Goal: Transaction & Acquisition: Purchase product/service

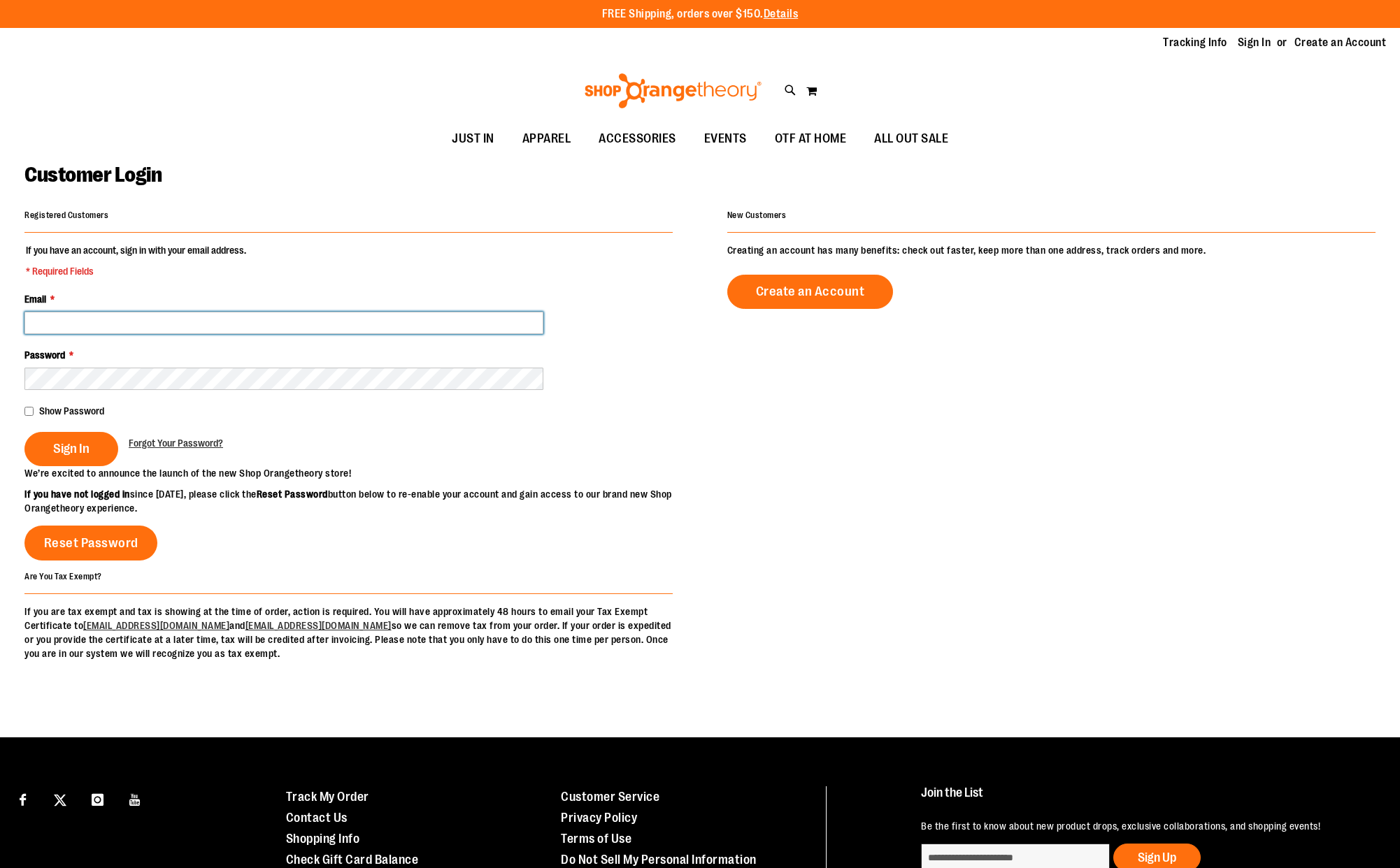
click at [57, 319] on input "Email *" at bounding box center [284, 323] width 519 height 22
click at [310, 267] on fieldset "If you have an account, sign in with your email address. * Required Fields Emai…" at bounding box center [349, 355] width 649 height 223
paste input "**********"
type input "**********"
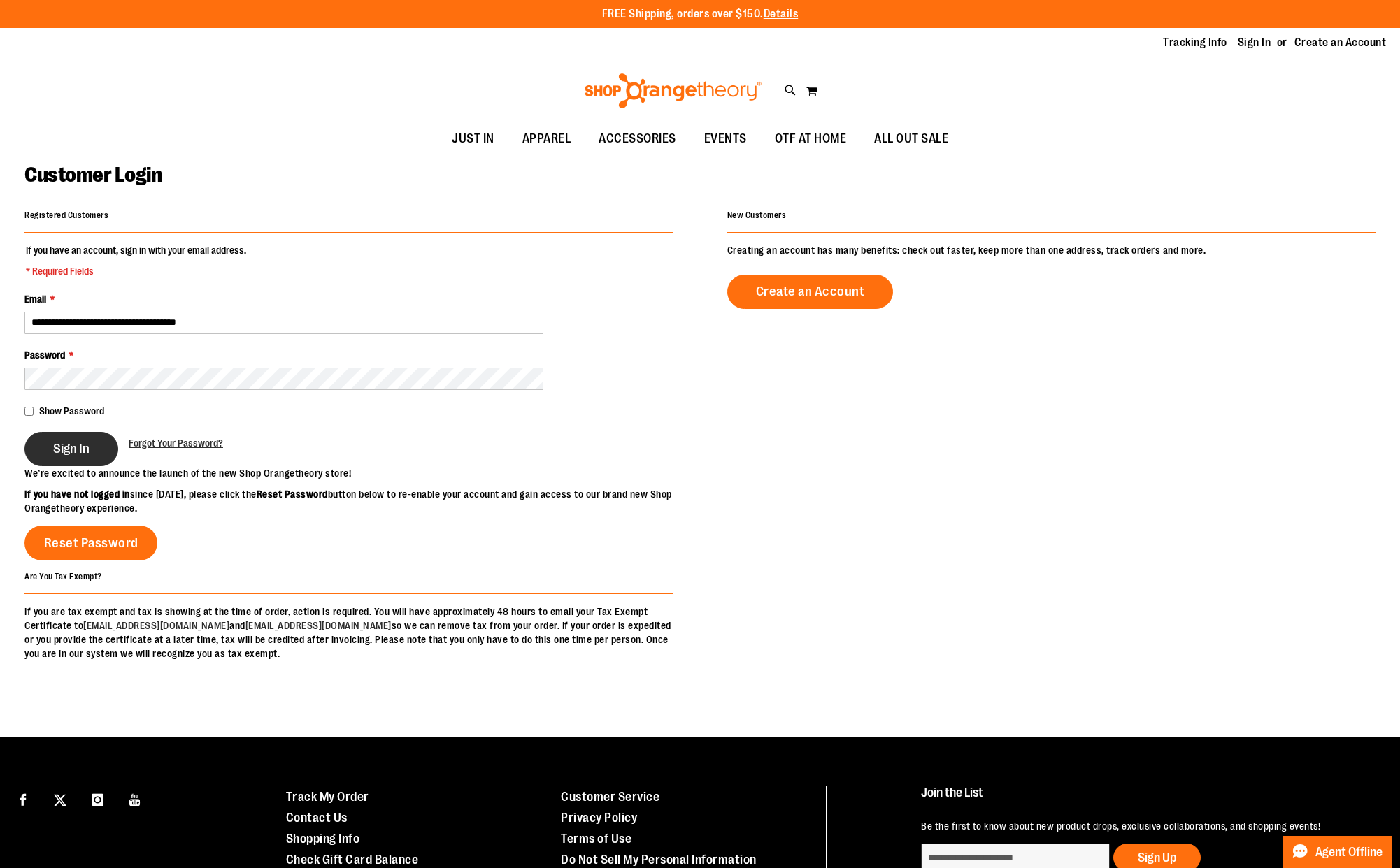
click at [81, 452] on span "Sign In" at bounding box center [71, 449] width 37 height 15
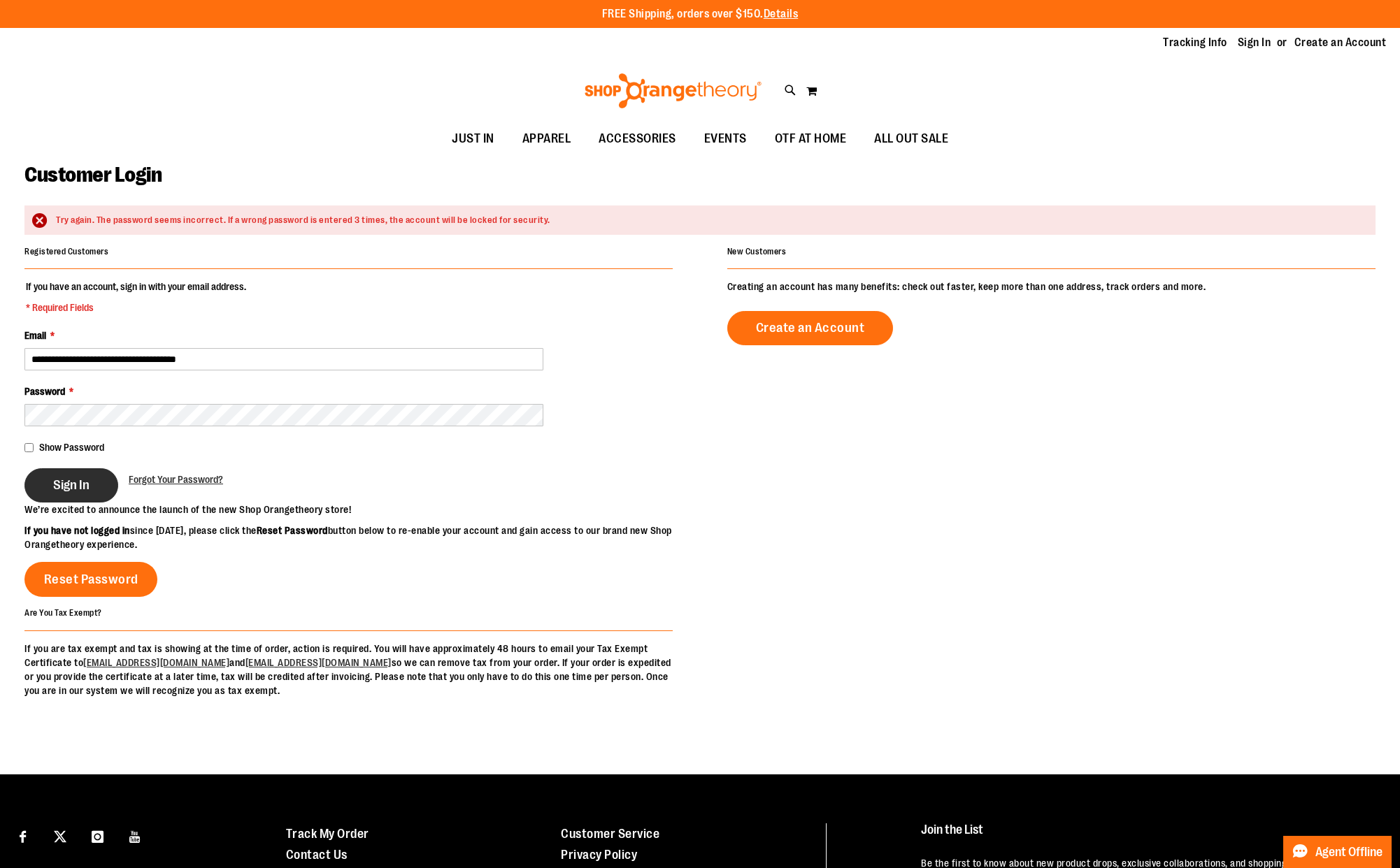
click at [80, 490] on span "Sign In" at bounding box center [71, 485] width 37 height 15
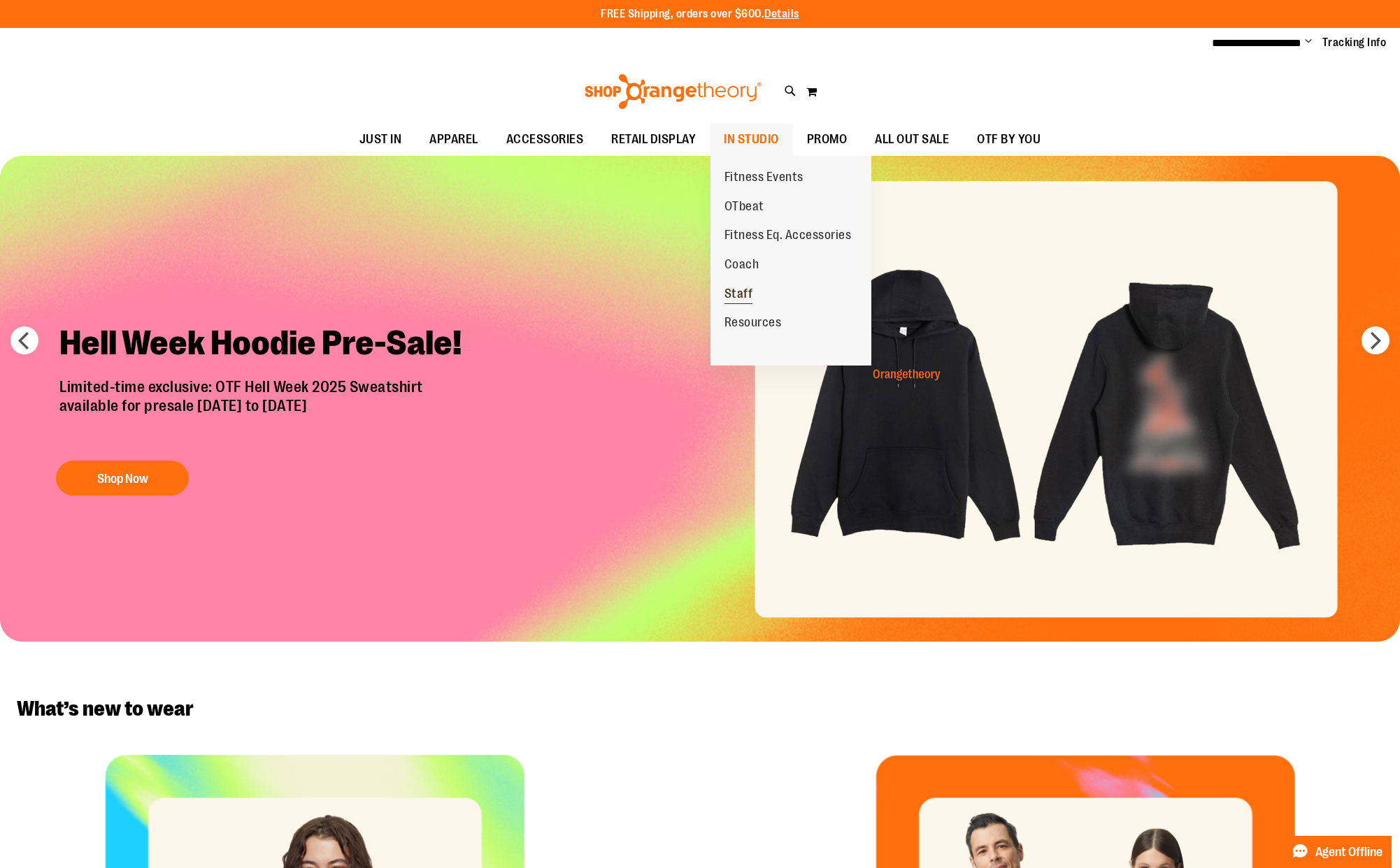
click at [750, 289] on span "Staff" at bounding box center [739, 296] width 29 height 17
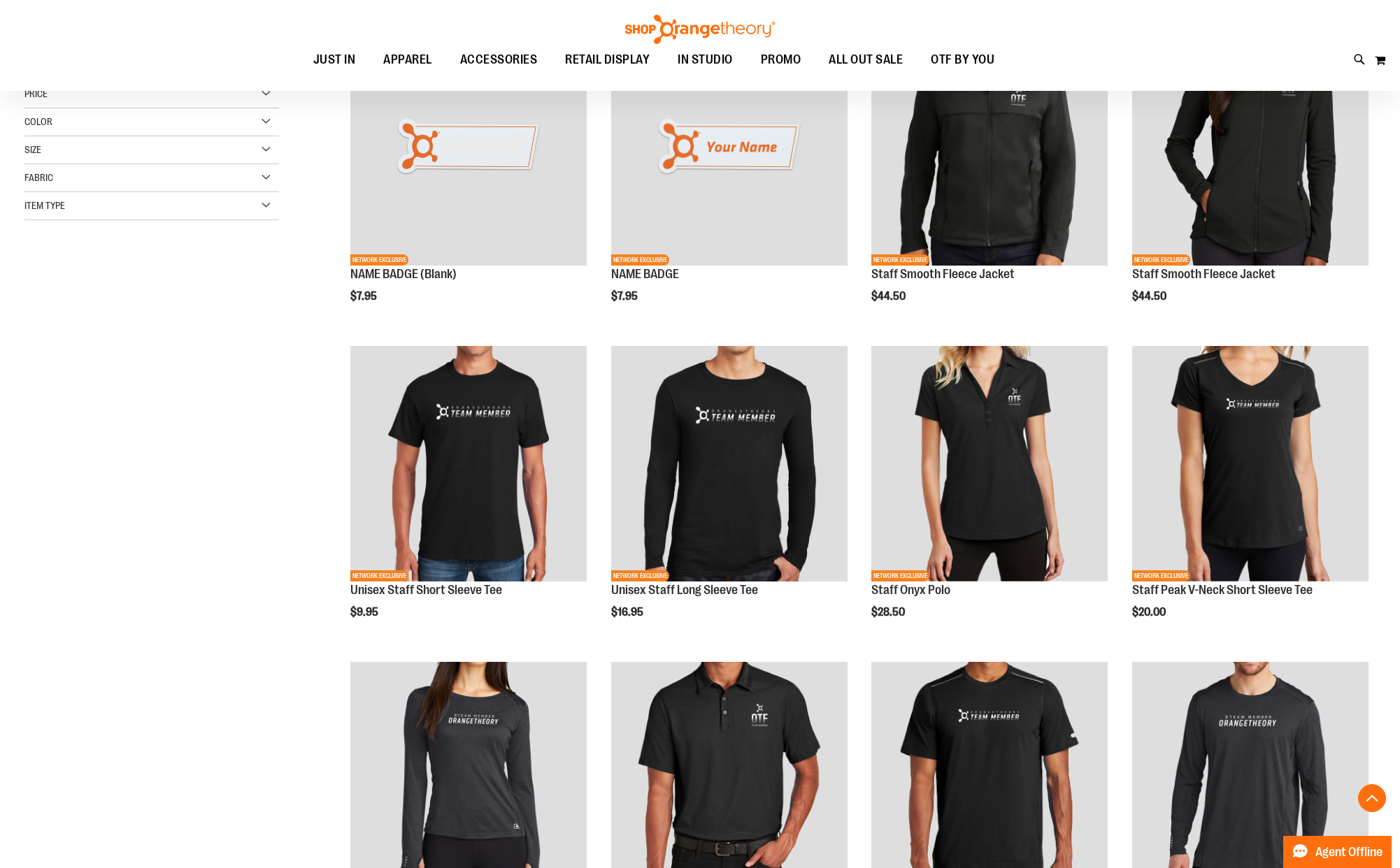
scroll to position [266, 0]
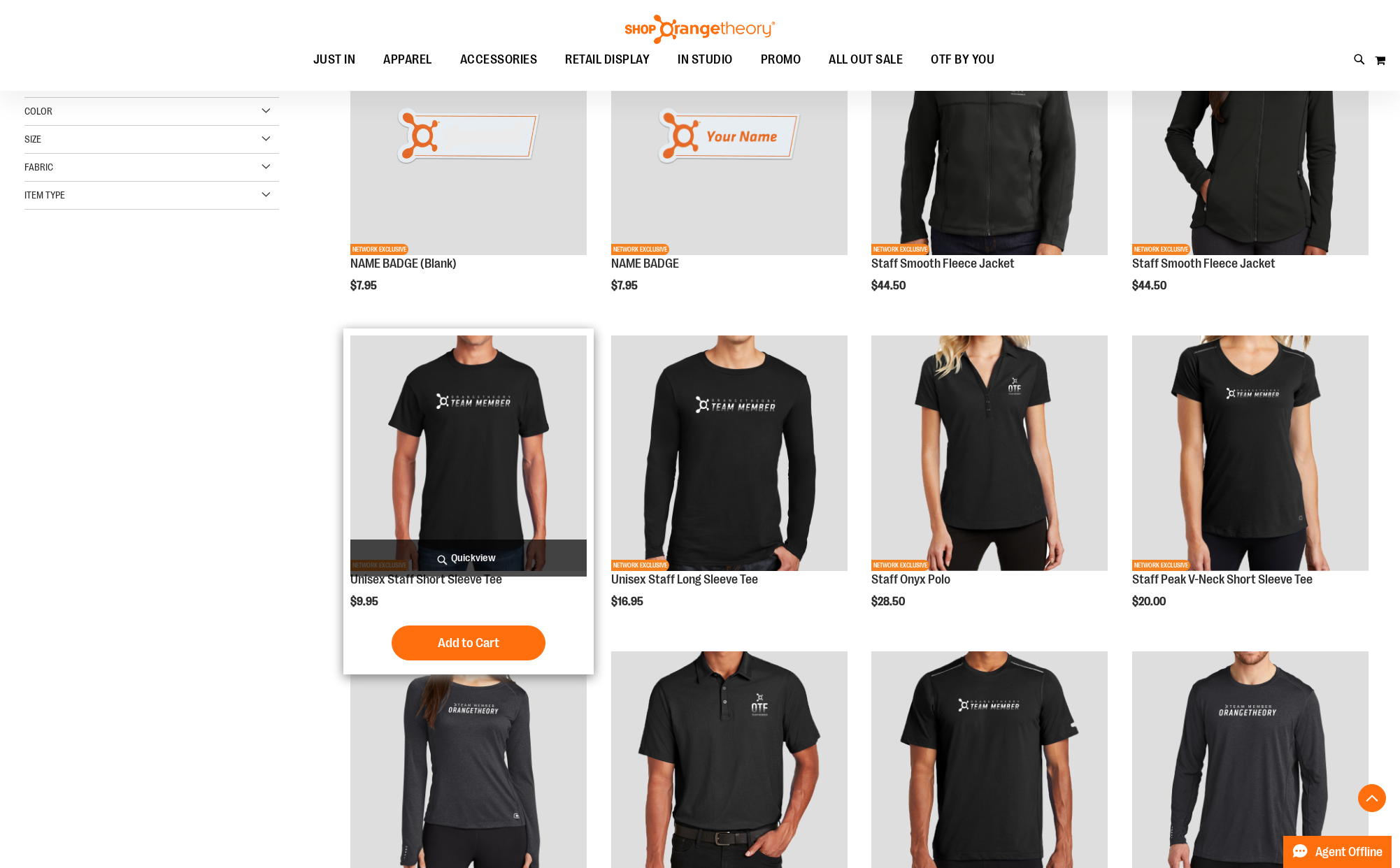
click at [466, 560] on span "Quickview" at bounding box center [468, 558] width 237 height 37
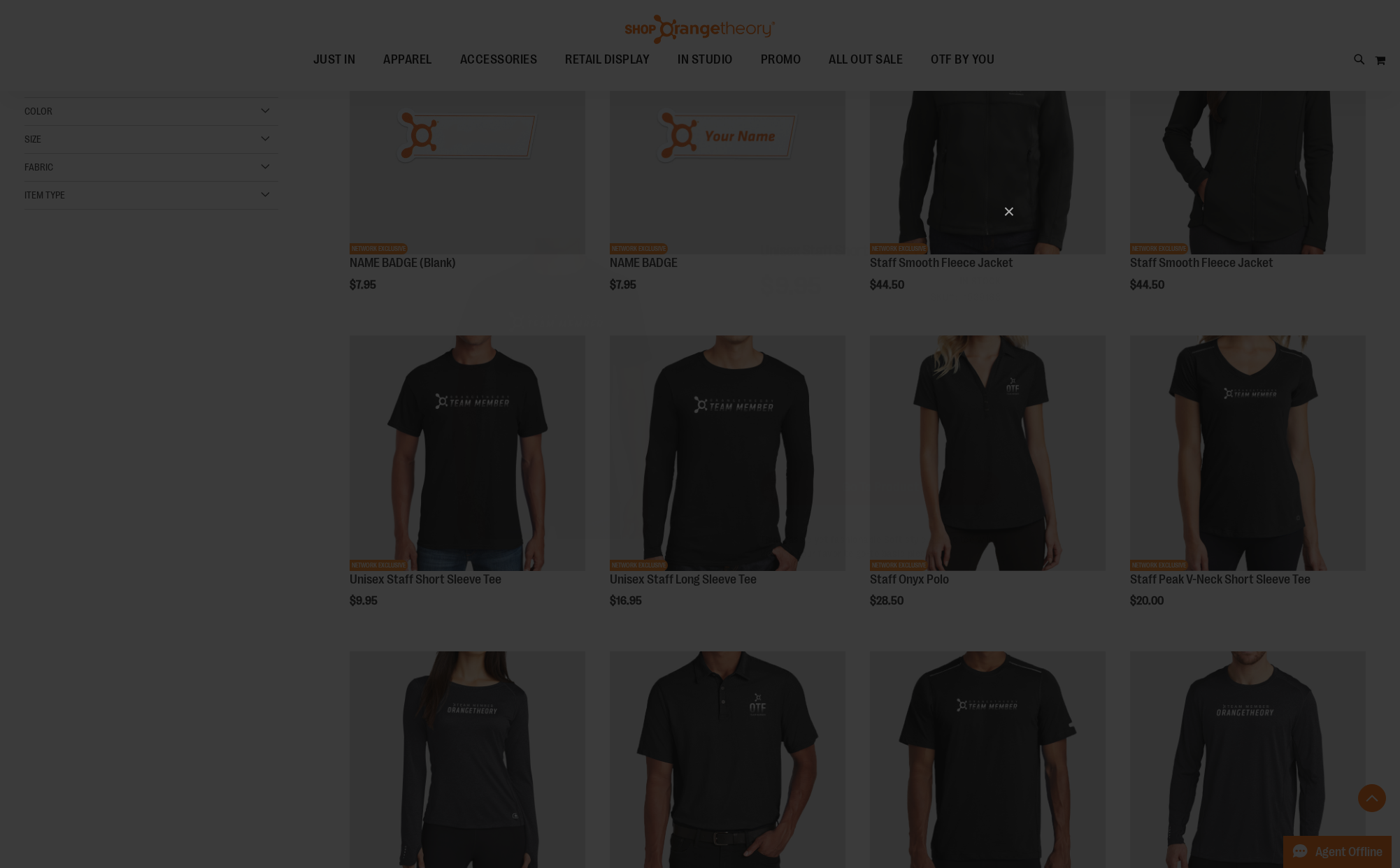
scroll to position [0, 0]
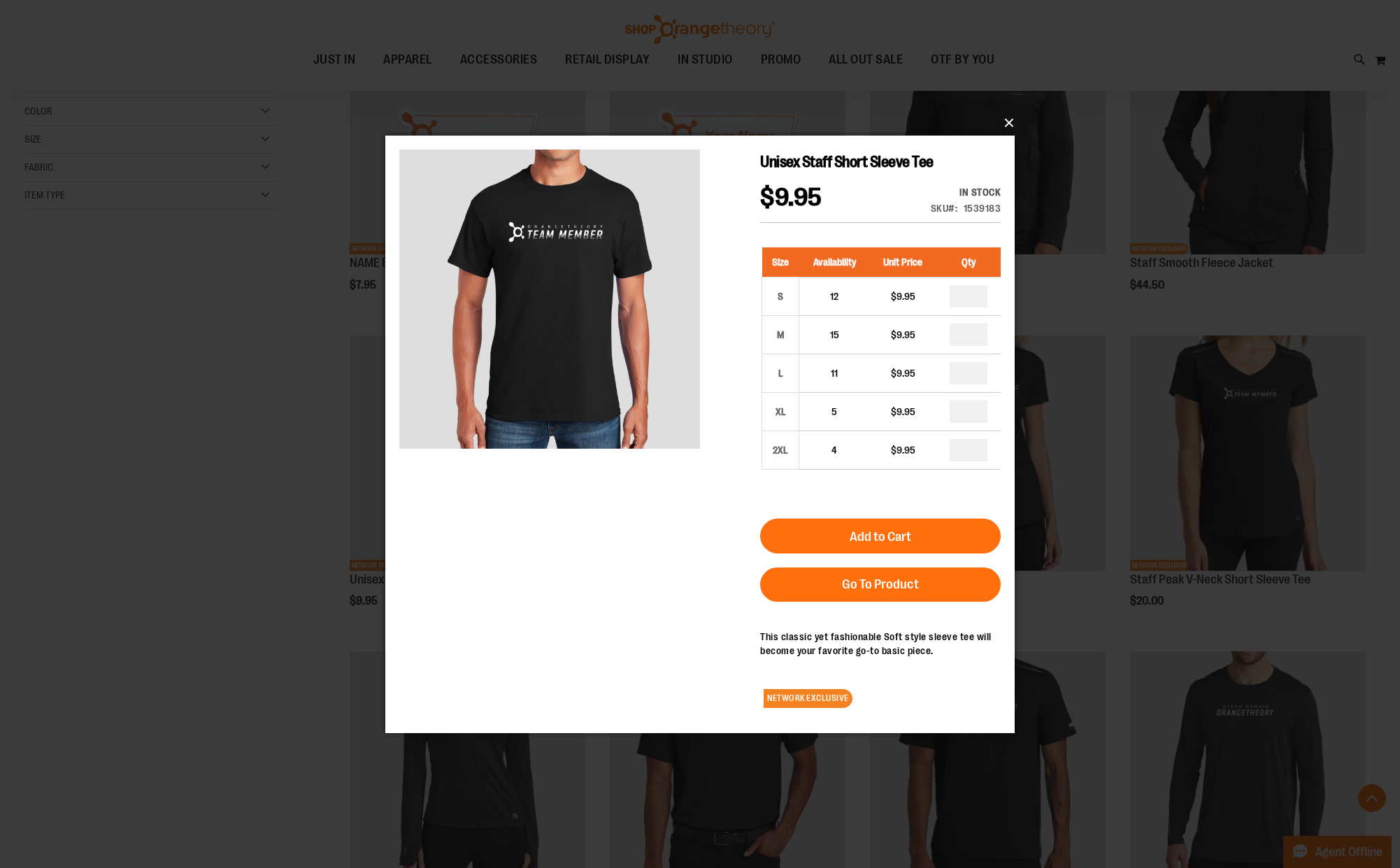
click at [1001, 117] on button "×" at bounding box center [704, 123] width 629 height 31
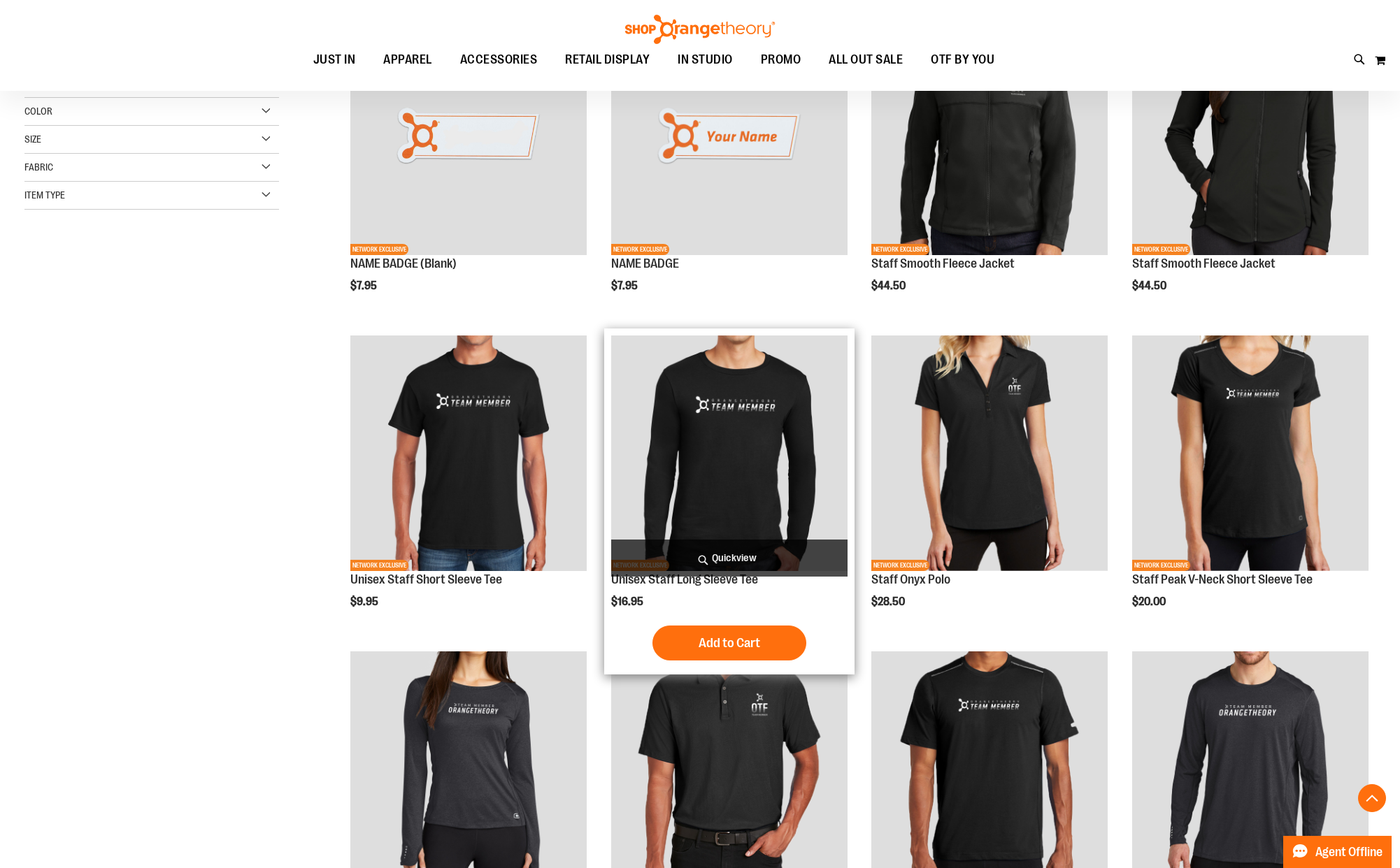
click at [762, 553] on span "Quickview" at bounding box center [729, 558] width 237 height 37
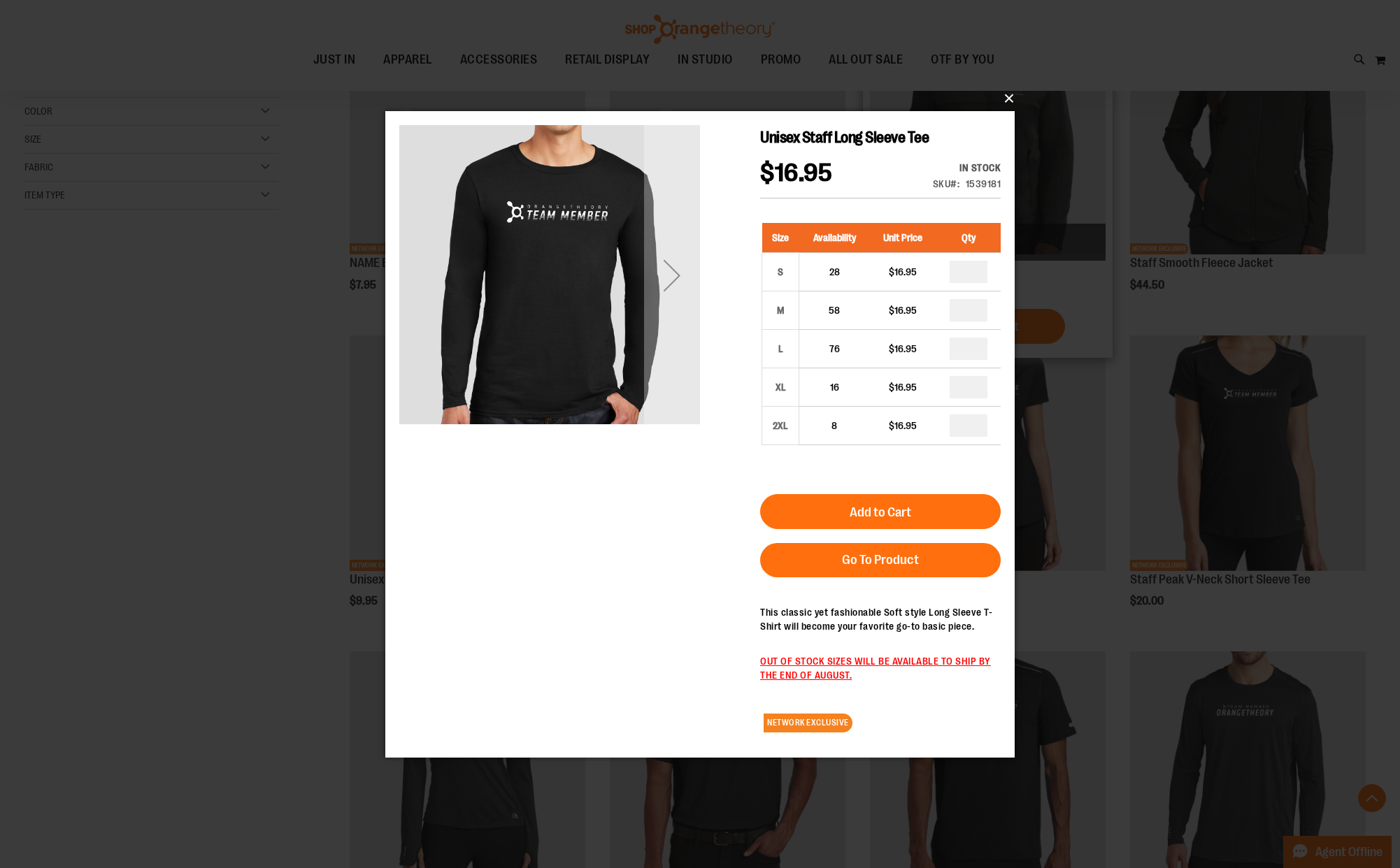
click at [999, 94] on button "×" at bounding box center [704, 98] width 629 height 31
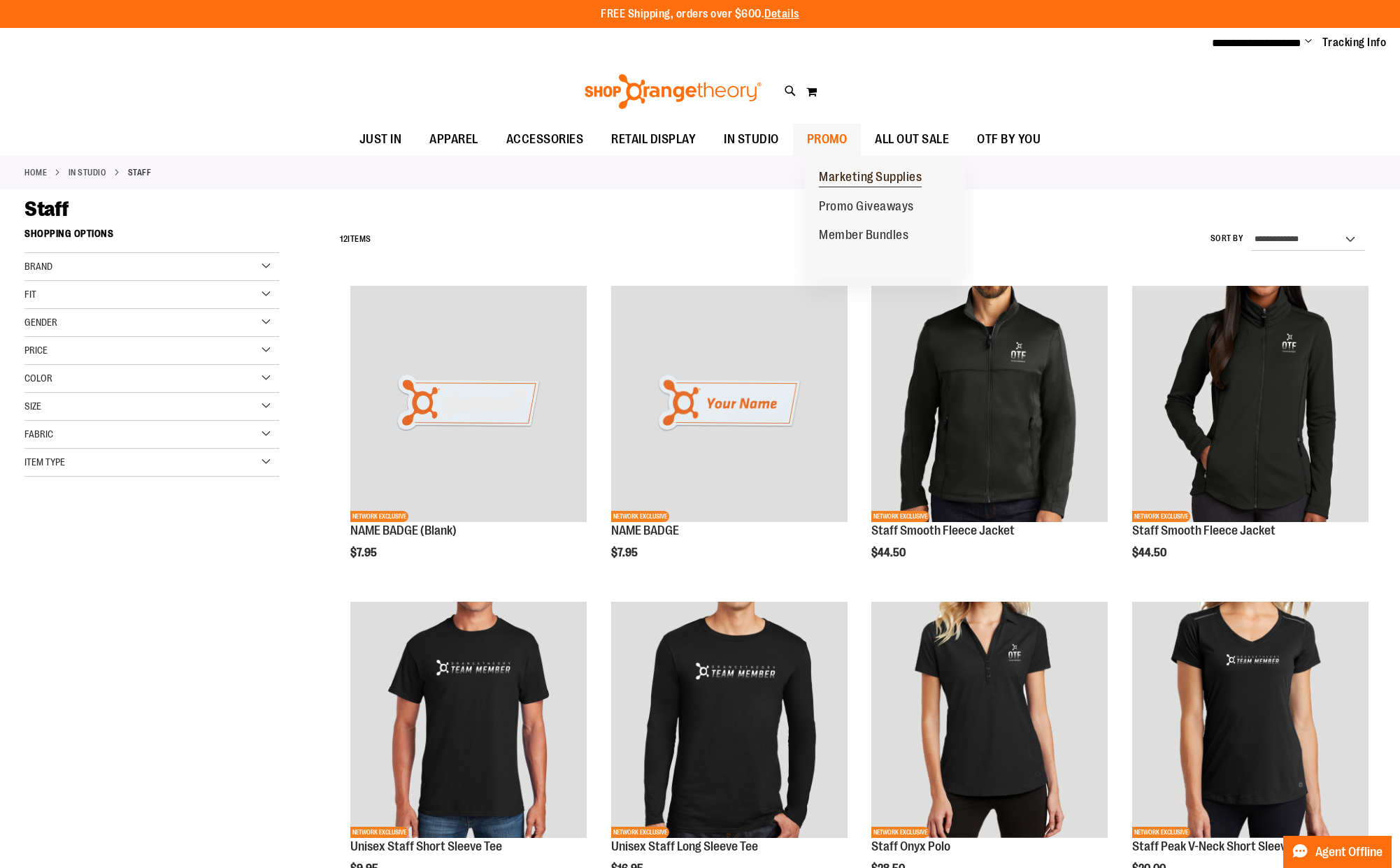
click at [825, 173] on span "Marketing Supplies" at bounding box center [870, 179] width 103 height 17
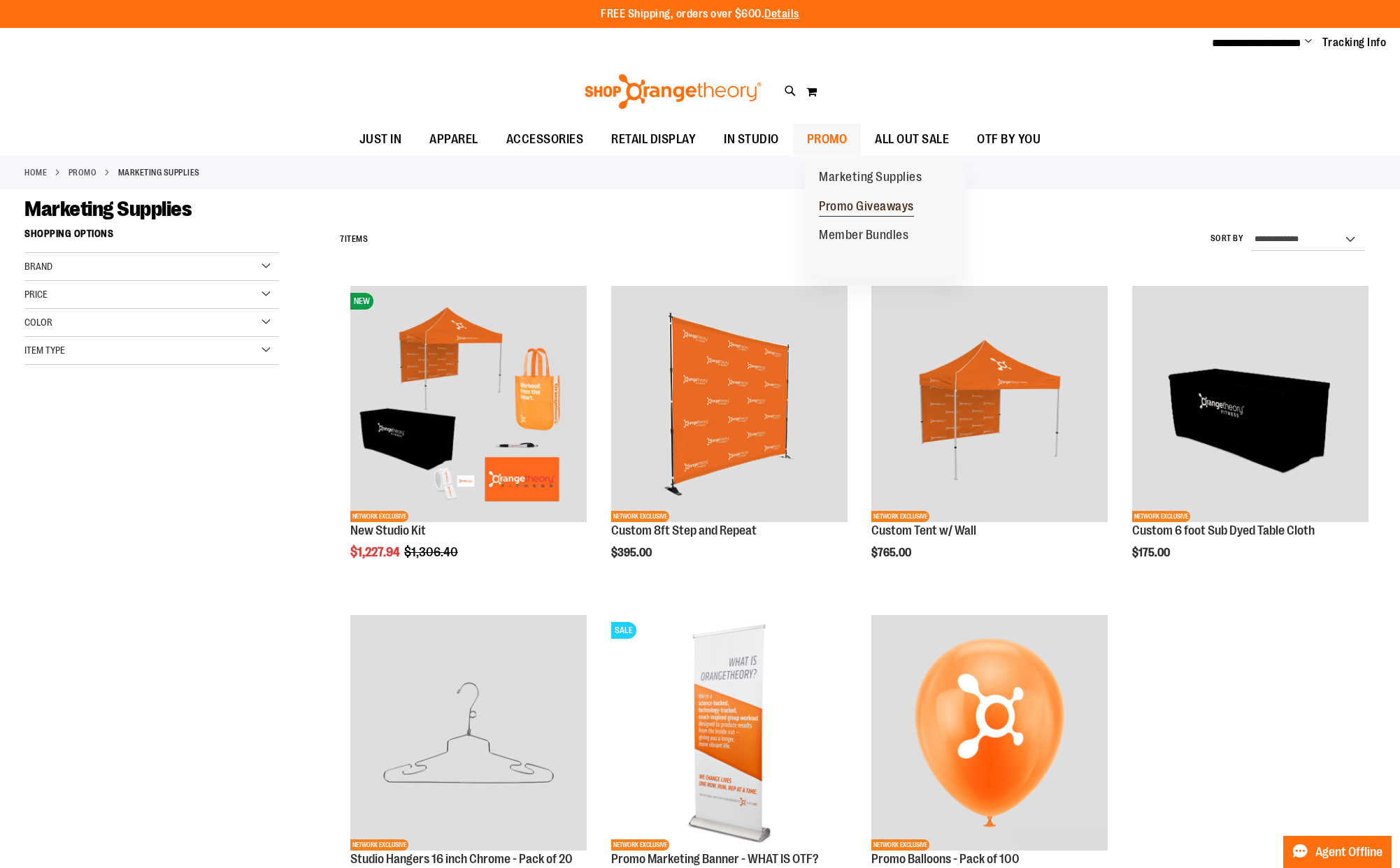
click at [844, 209] on span "Promo Giveaways" at bounding box center [866, 208] width 95 height 17
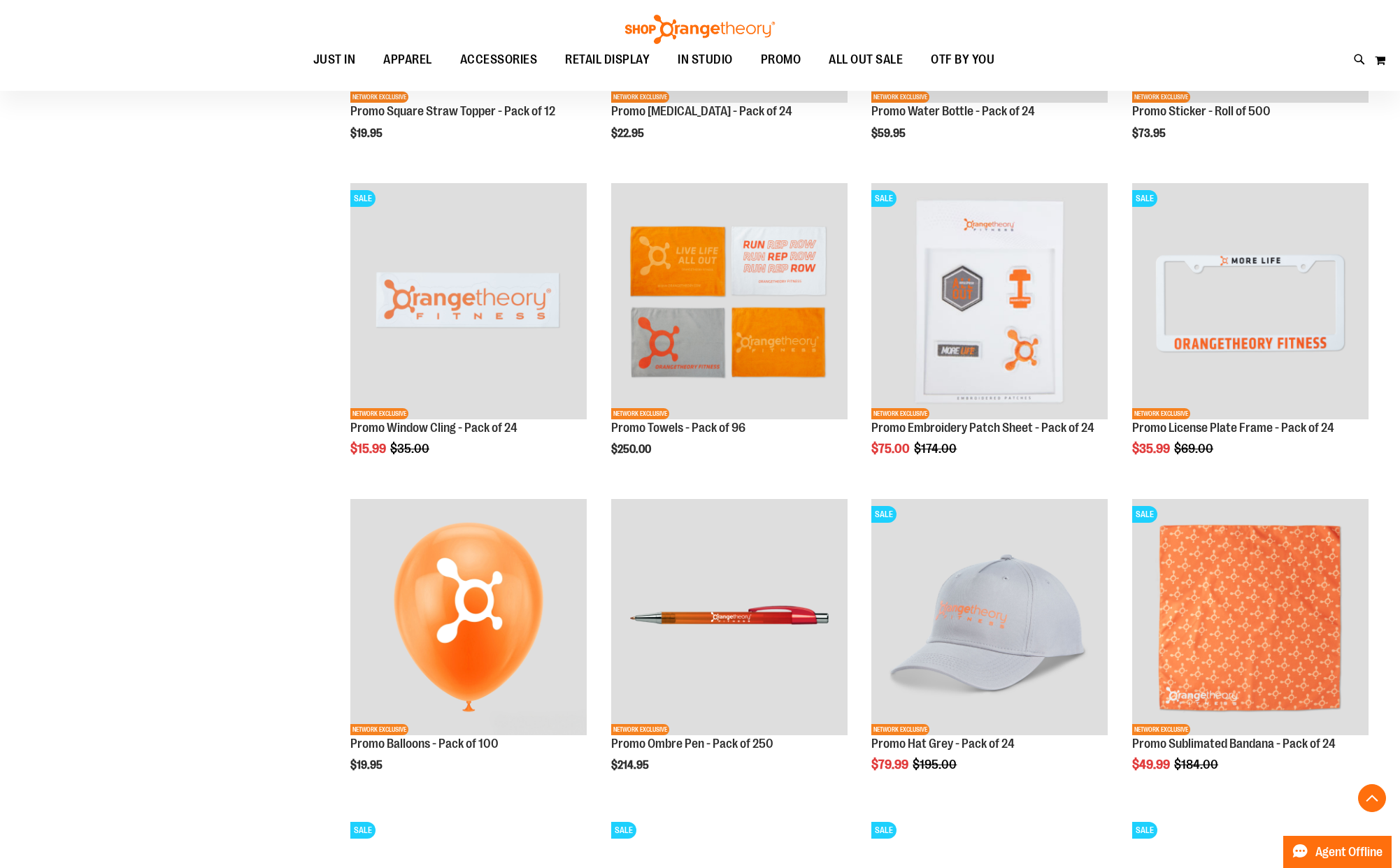
scroll to position [1053, 0]
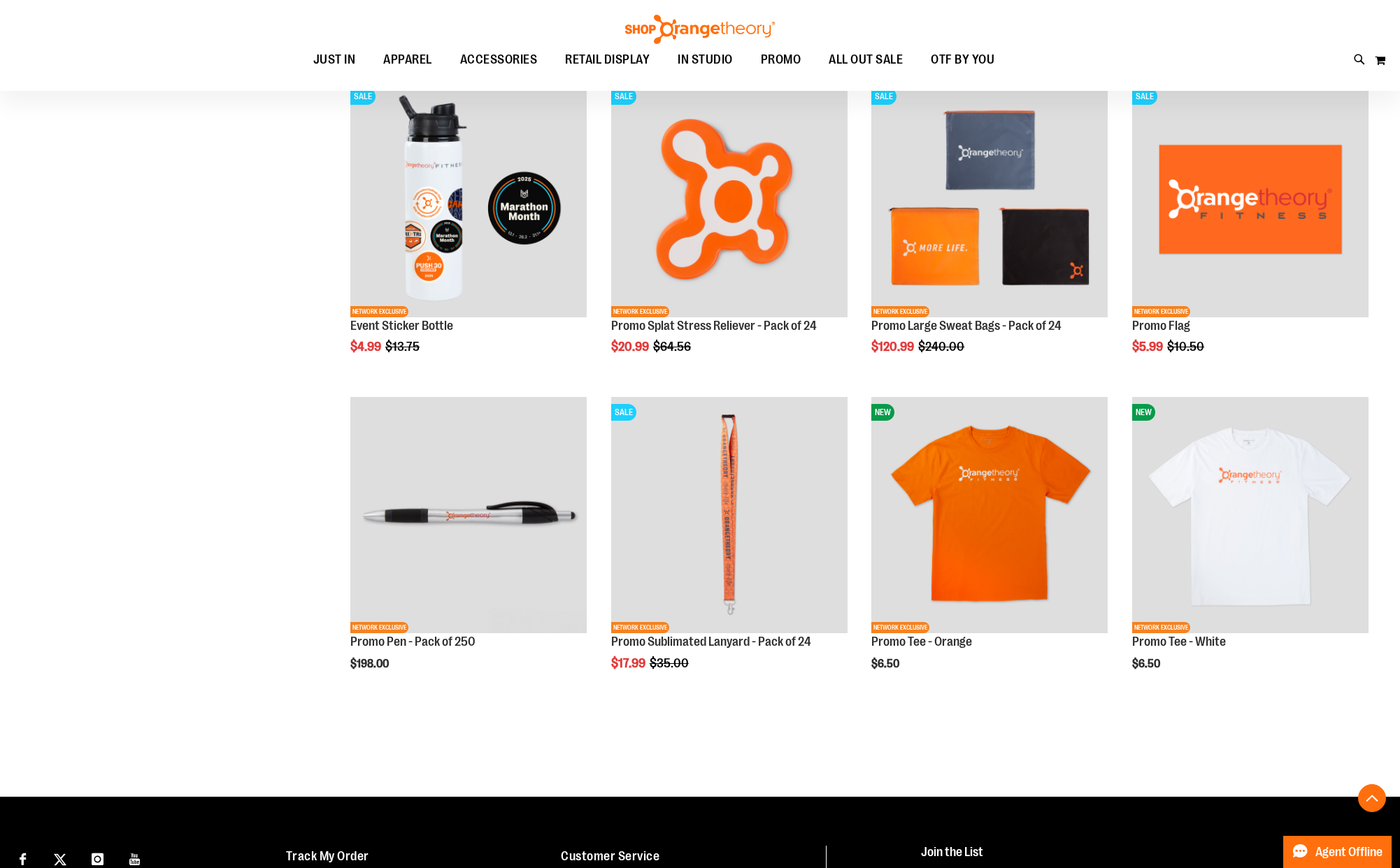
scroll to position [1789, 0]
